Goal: Task Accomplishment & Management: Use online tool/utility

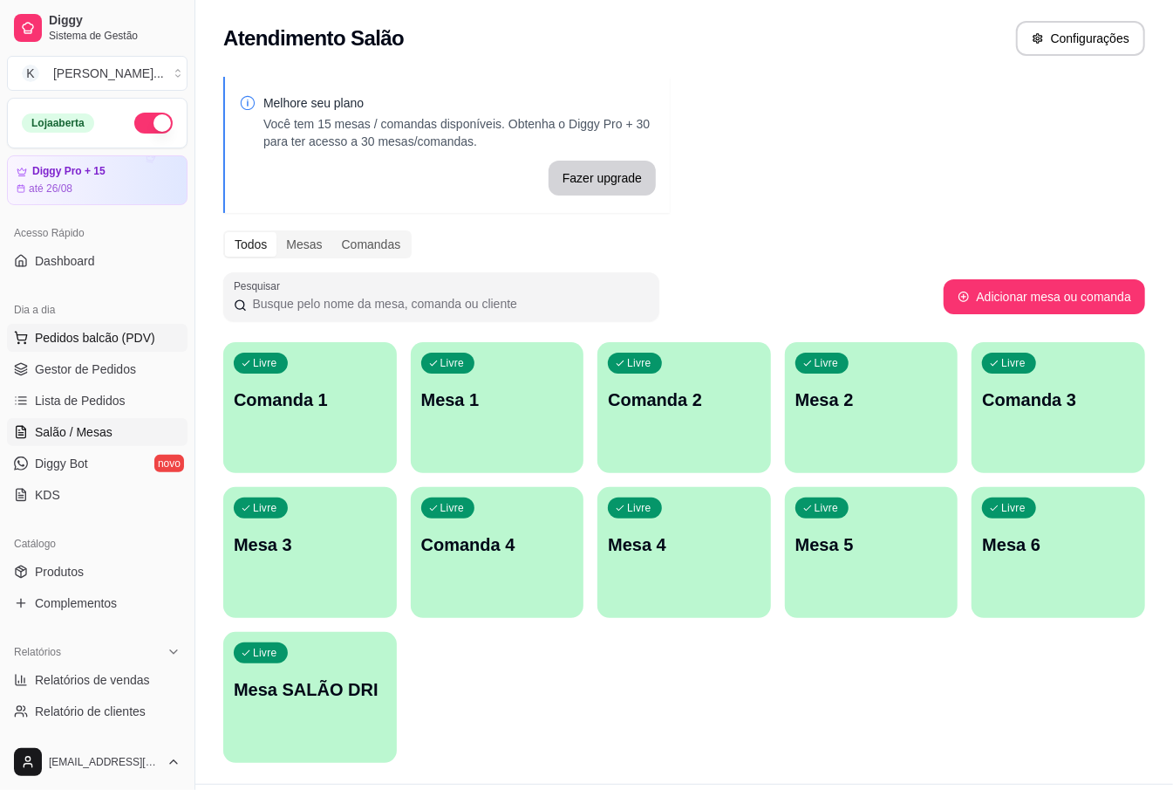
click at [115, 340] on span "Pedidos balcão (PDV)" at bounding box center [95, 337] width 120 height 17
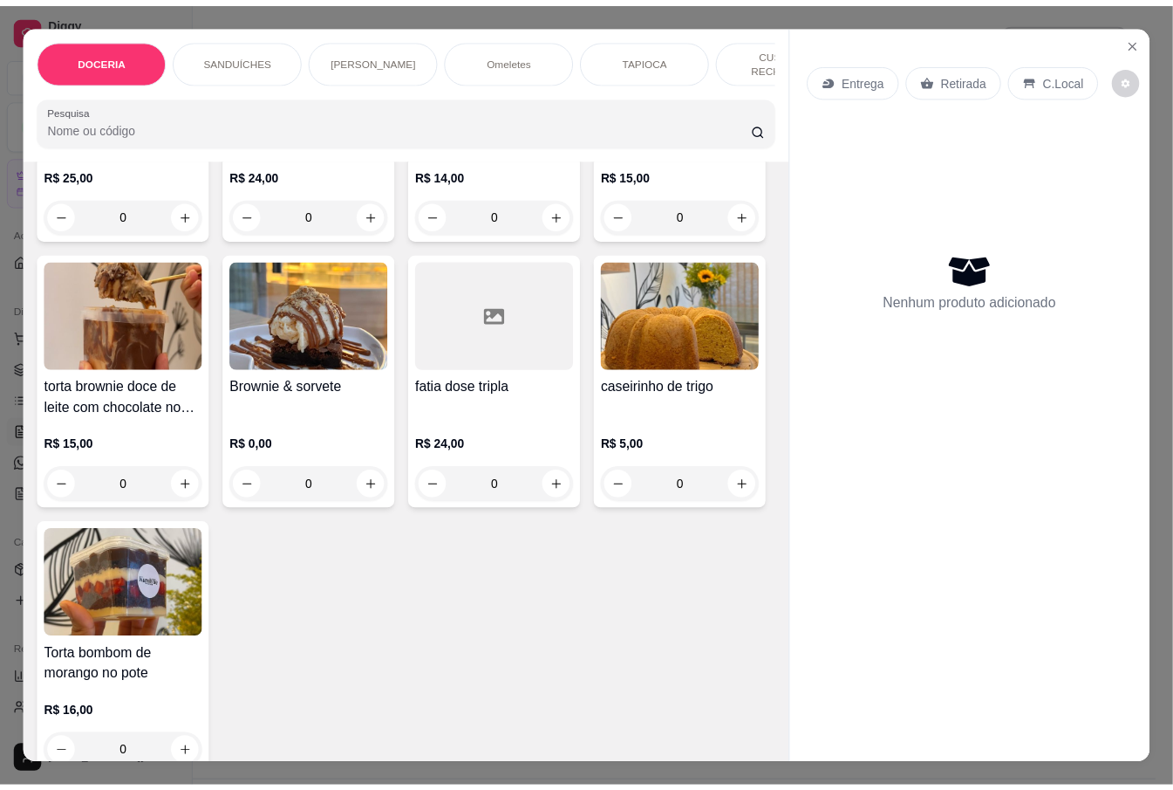
scroll to position [465, 0]
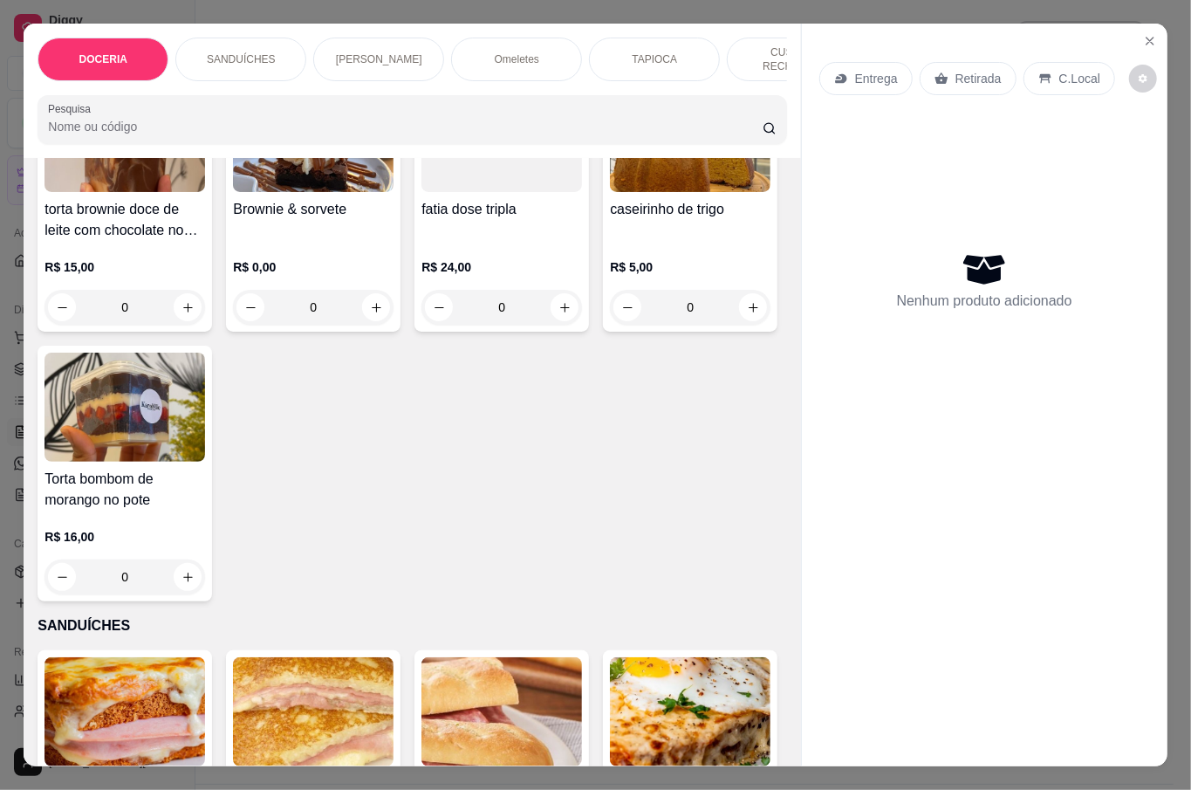
click at [195, 578] on icon "increase-product-quantity" at bounding box center [187, 577] width 13 height 13
type input "1"
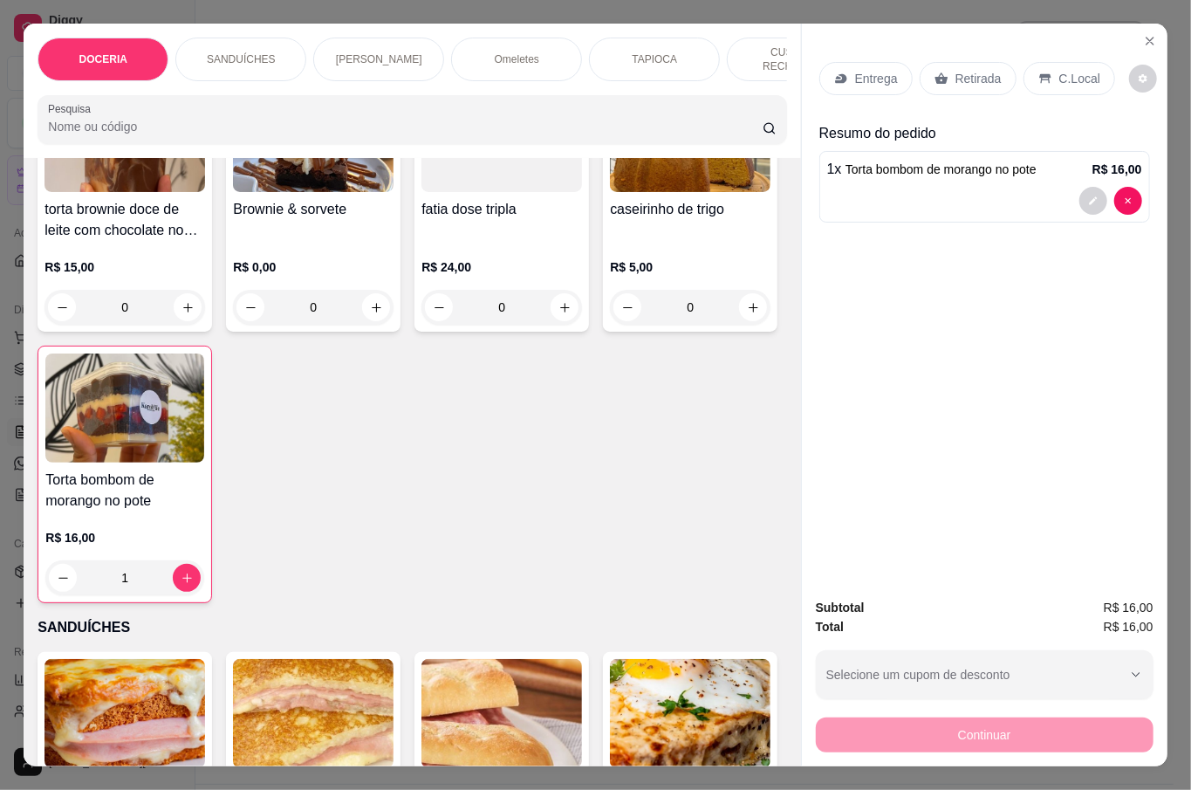
click at [957, 70] on p "Retirada" at bounding box center [978, 78] width 46 height 17
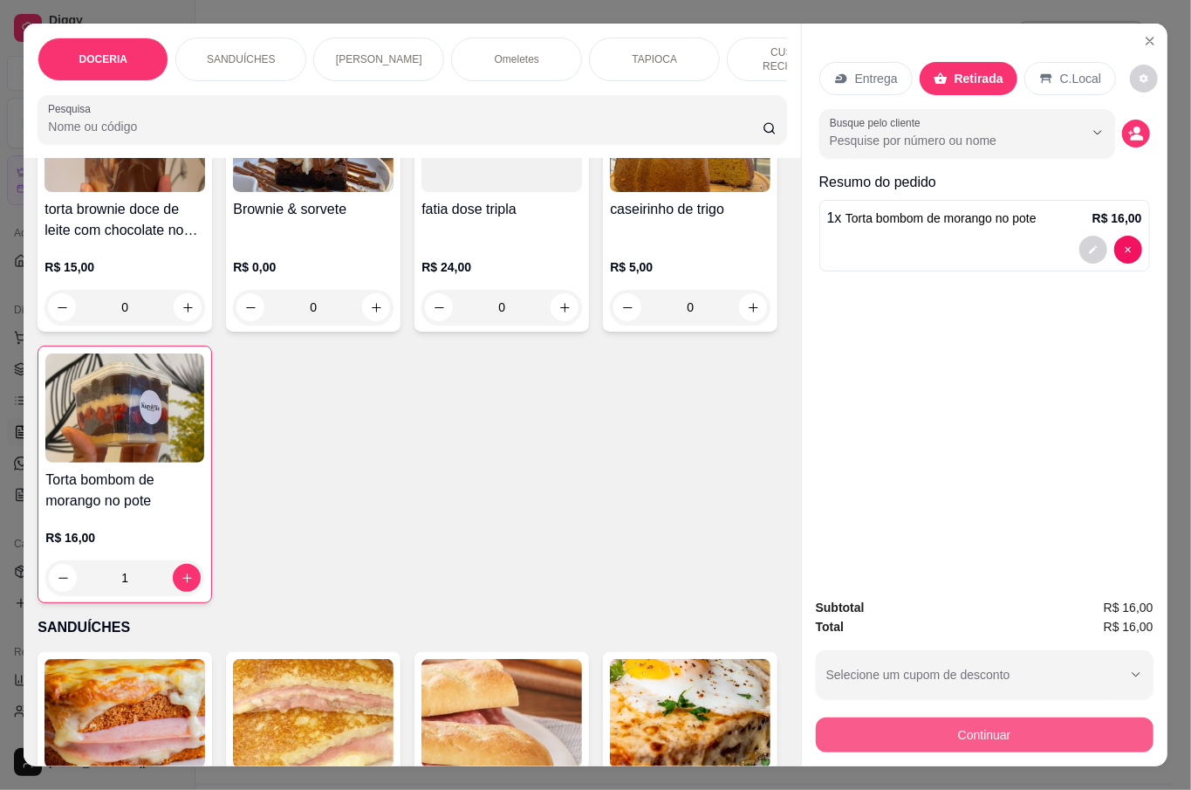
click at [950, 731] on button "Continuar" at bounding box center [985, 734] width 338 height 35
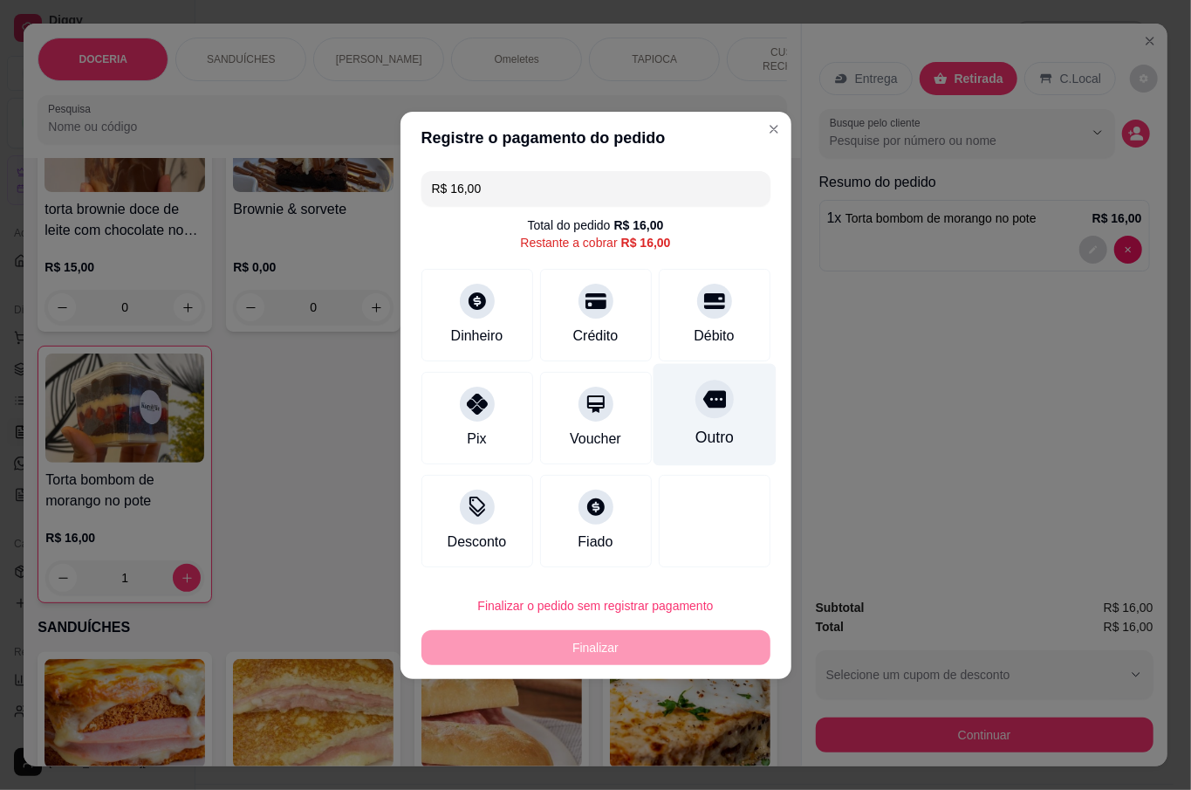
click at [702, 420] on div "Outro" at bounding box center [714, 414] width 123 height 102
type input "R$ 0,00"
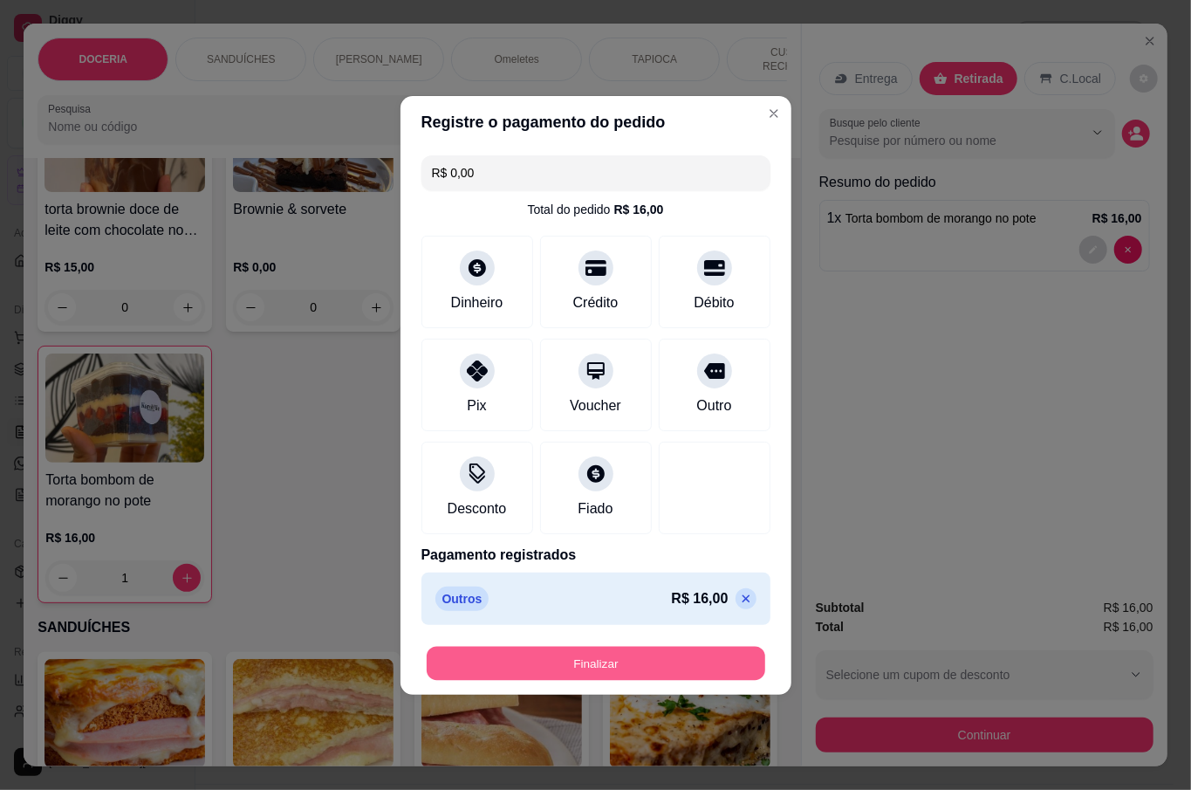
click at [691, 658] on button "Finalizar" at bounding box center [596, 663] width 339 height 34
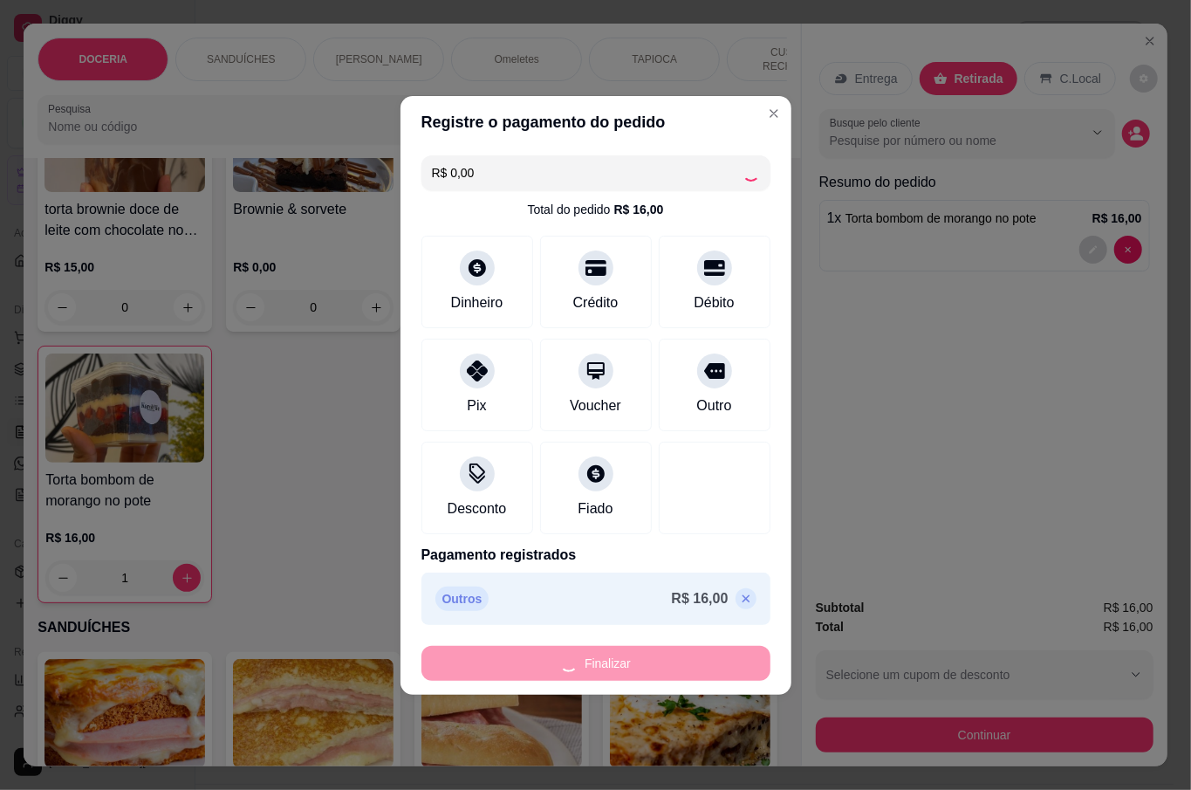
type input "0"
type input "-R$ 16,00"
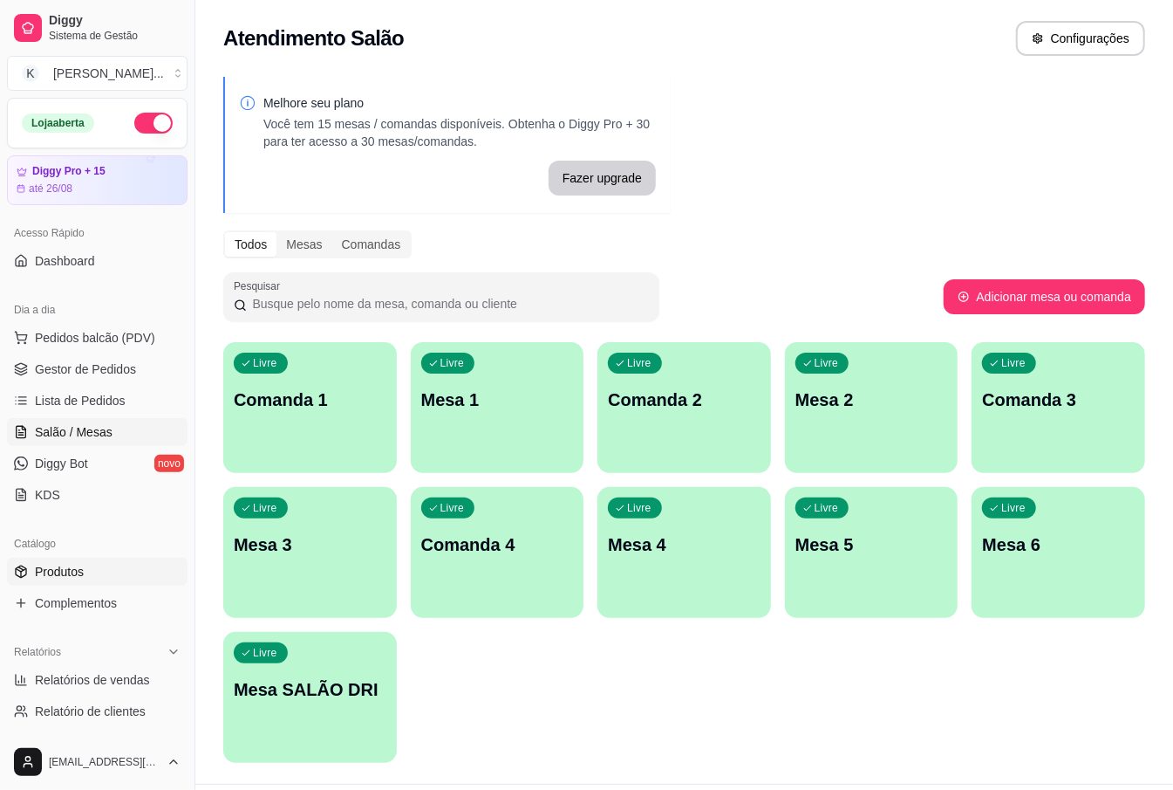
click at [36, 580] on span "Produtos" at bounding box center [59, 571] width 49 height 17
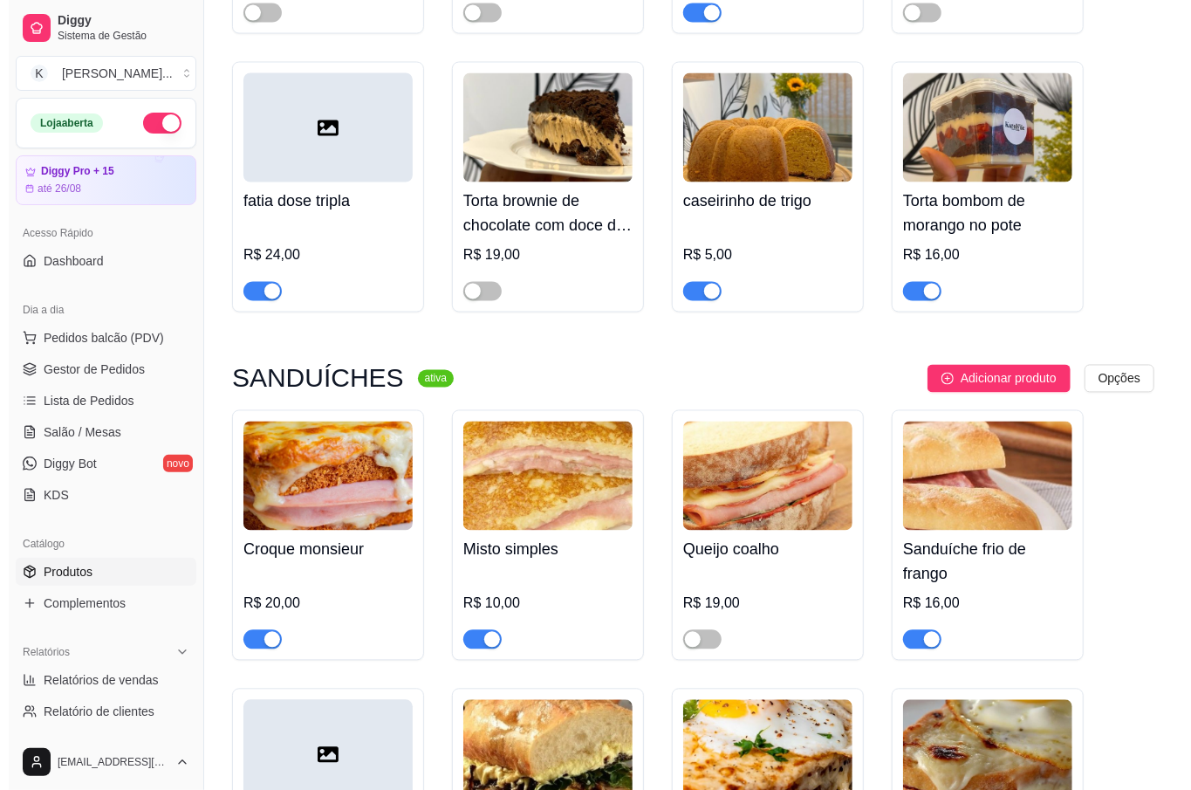
scroll to position [8608, 0]
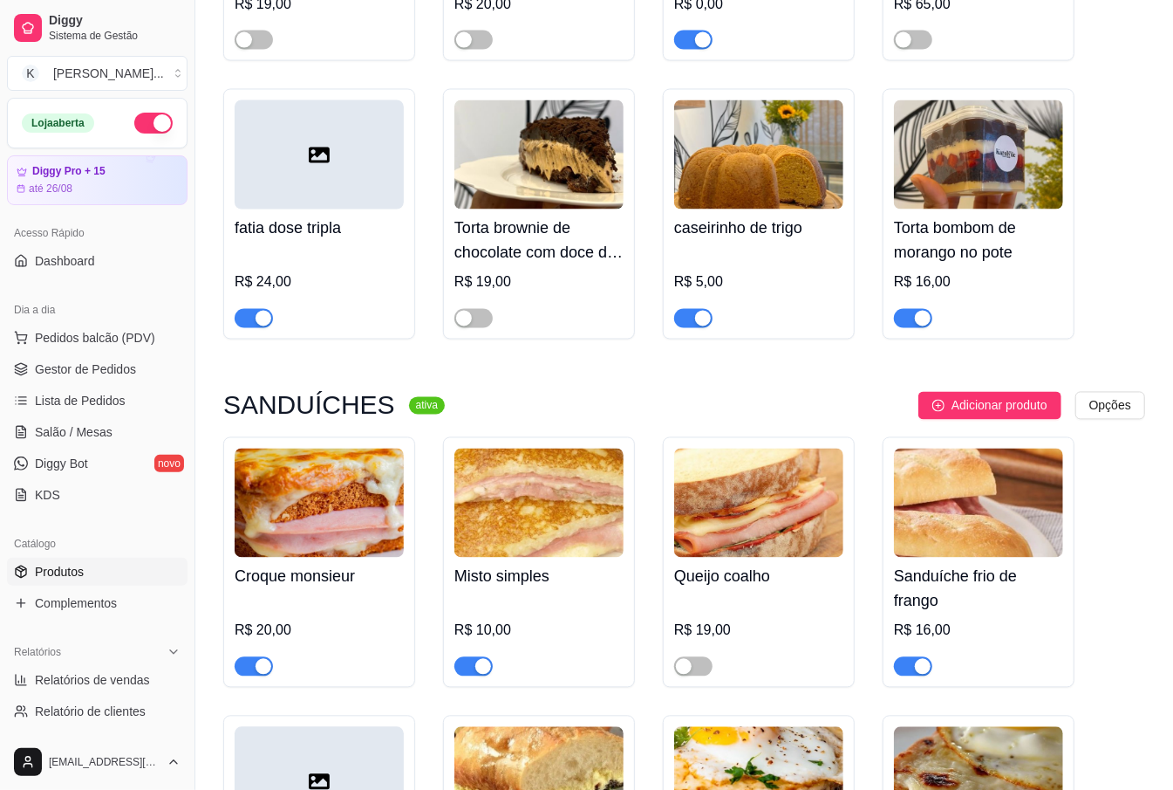
click at [923, 311] on div "button" at bounding box center [923, 319] width 16 height 16
click at [96, 336] on span "Pedidos balcão (PDV)" at bounding box center [95, 337] width 120 height 17
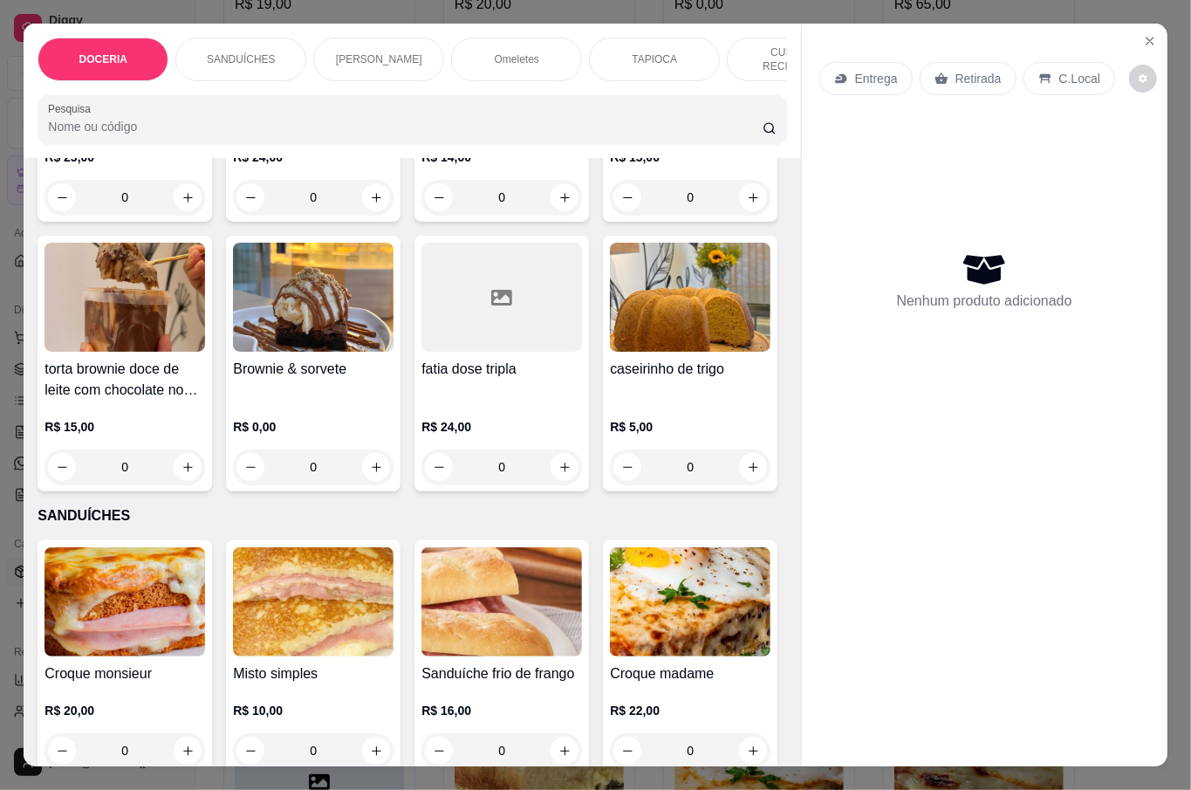
scroll to position [349, 0]
